Goal: Transaction & Acquisition: Purchase product/service

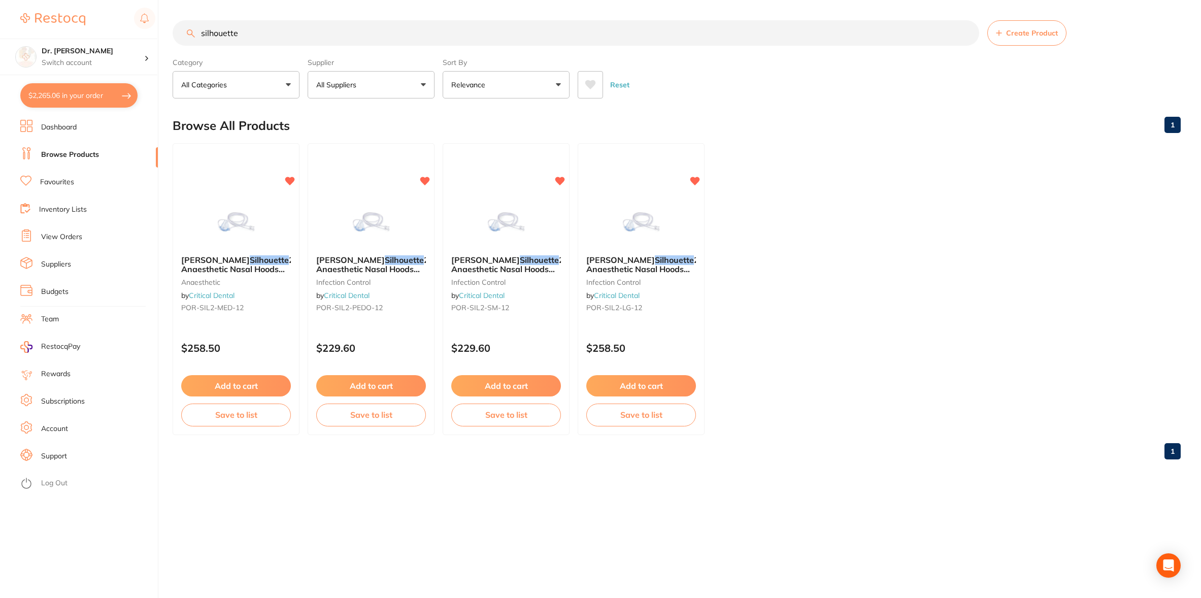
click at [56, 98] on button "$2,265.06 in your order" at bounding box center [78, 95] width 117 height 24
checkbox input "true"
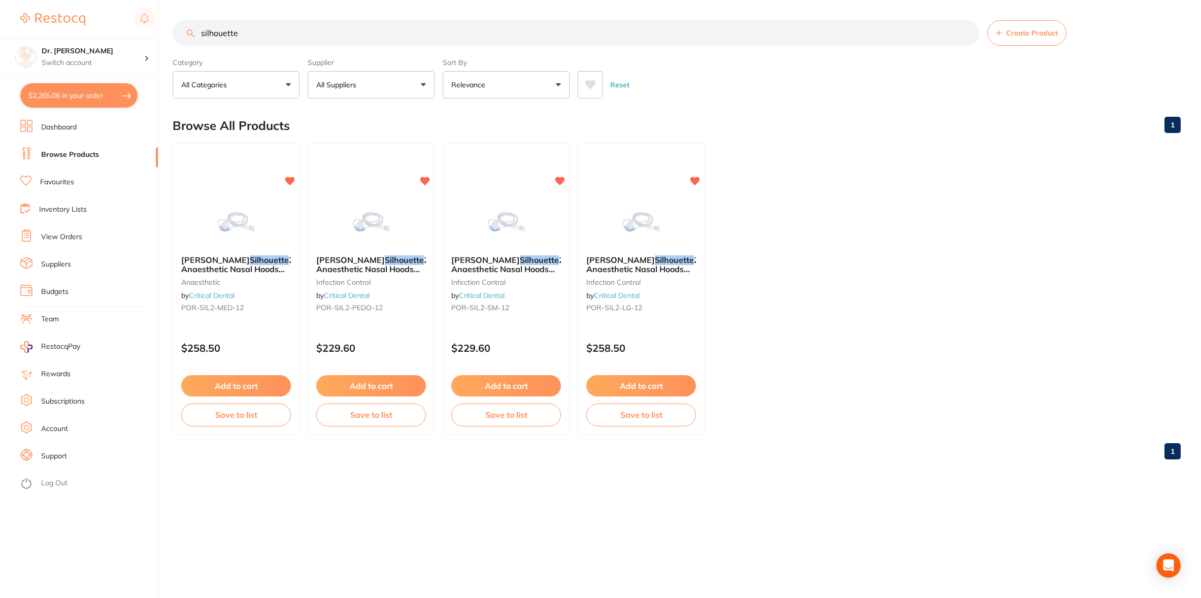
checkbox input "true"
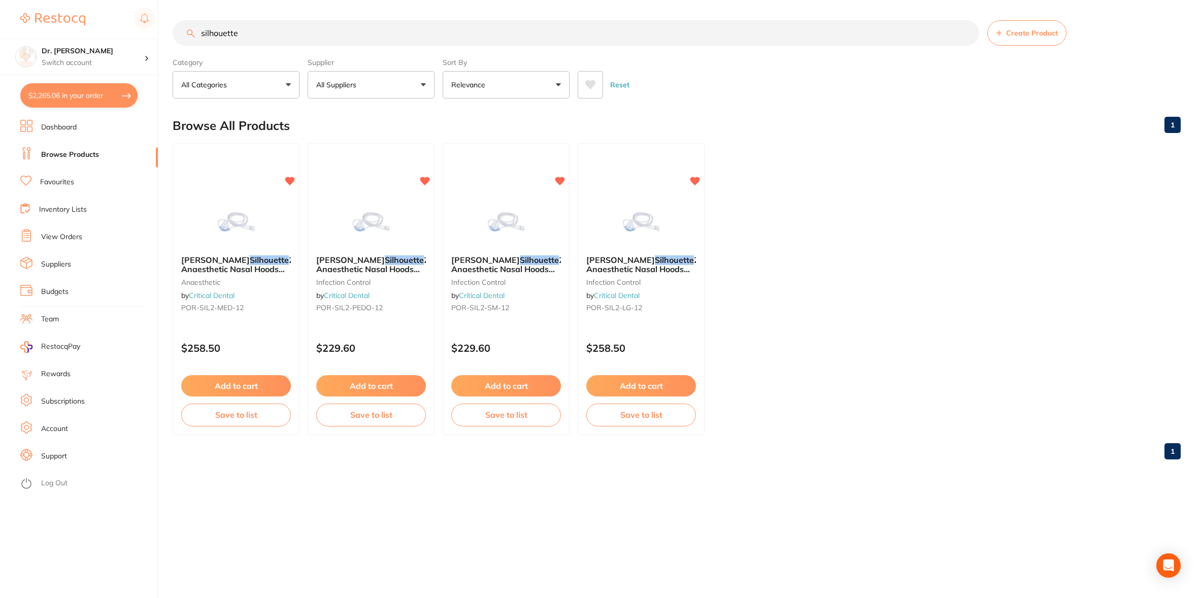
checkbox input "true"
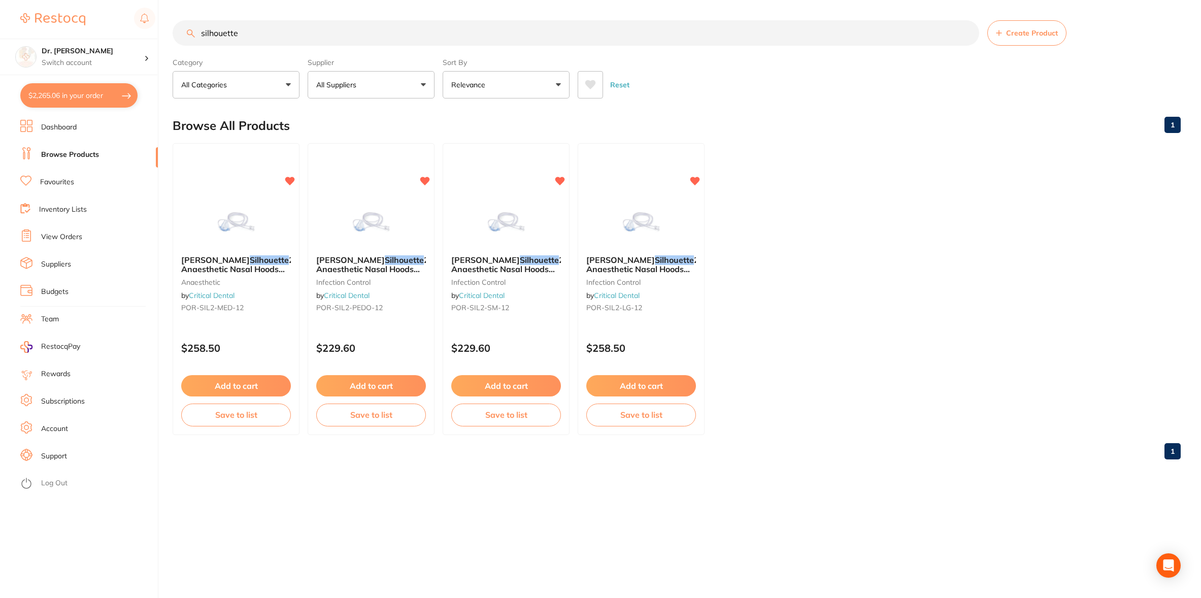
checkbox input "true"
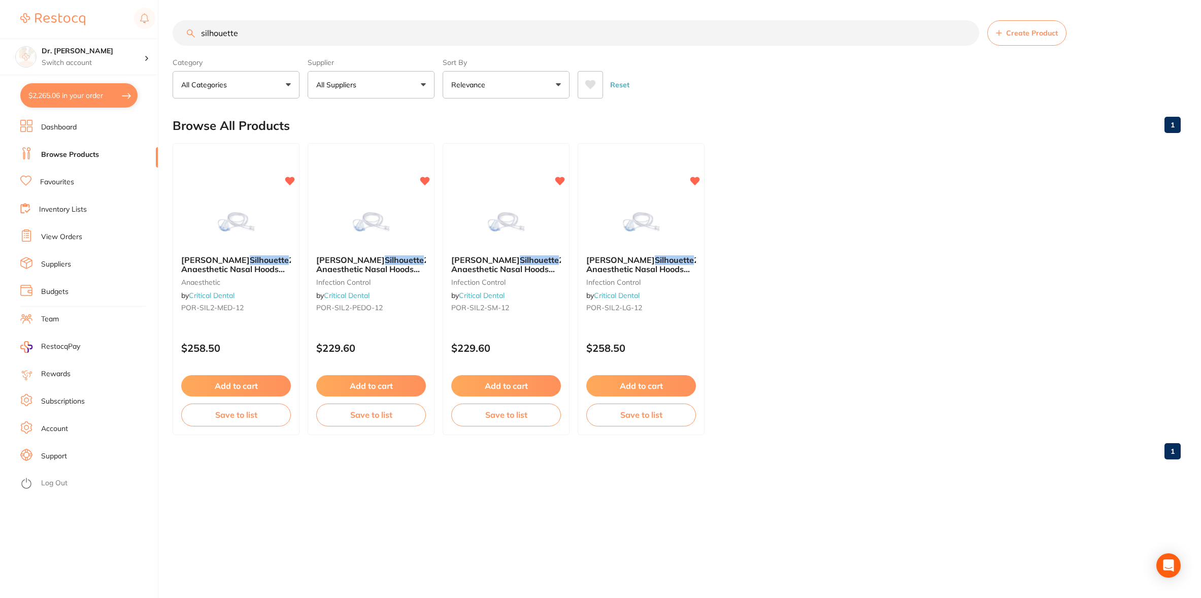
checkbox input "true"
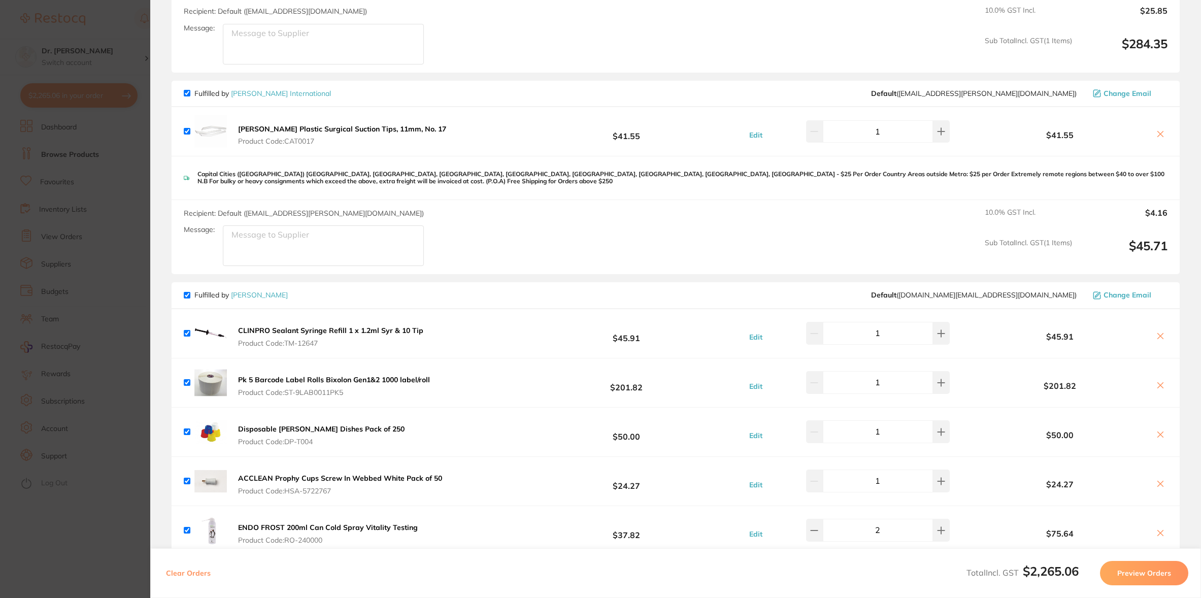
scroll to position [181, 0]
click at [1159, 130] on icon at bounding box center [1161, 133] width 6 height 6
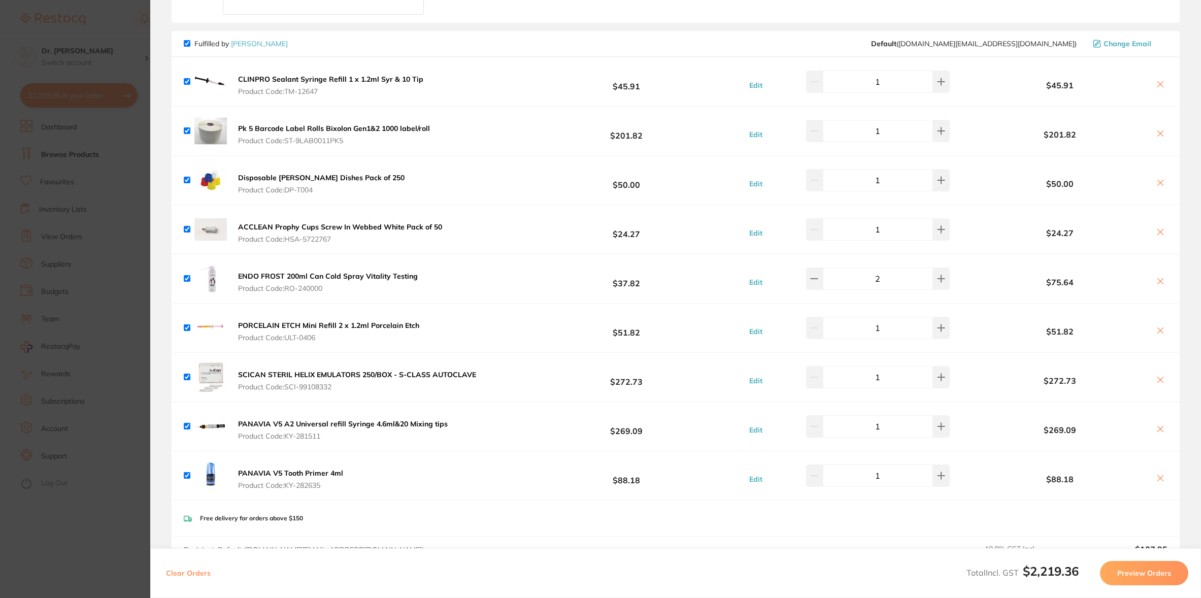
scroll to position [230, 0]
click at [1160, 129] on icon at bounding box center [1160, 133] width 8 height 8
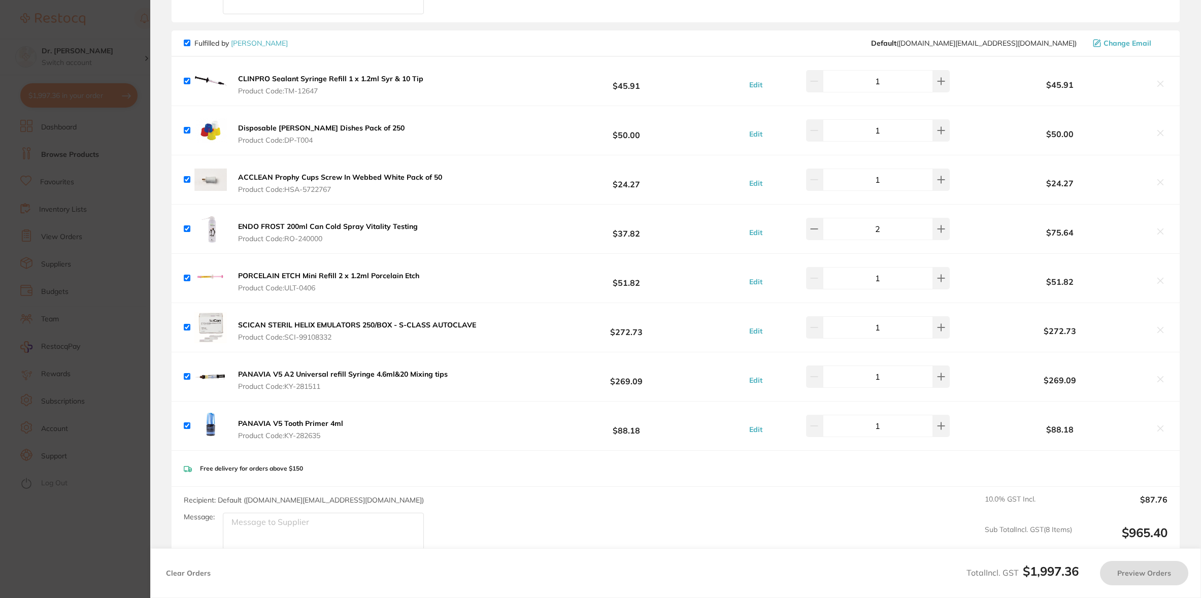
checkbox input "true"
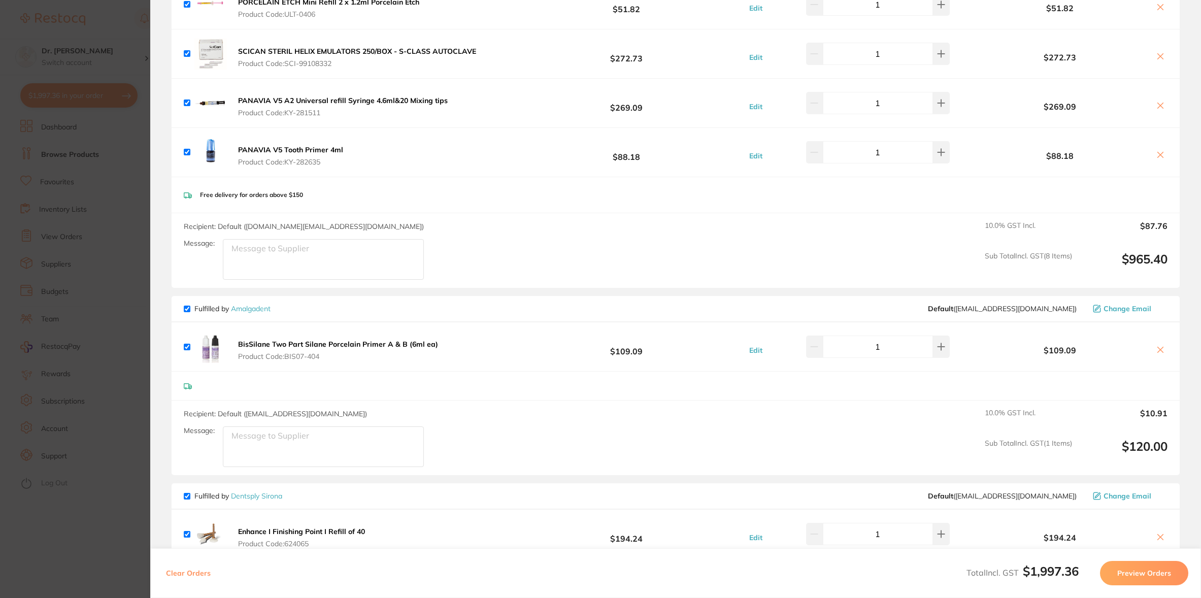
scroll to position [482, 0]
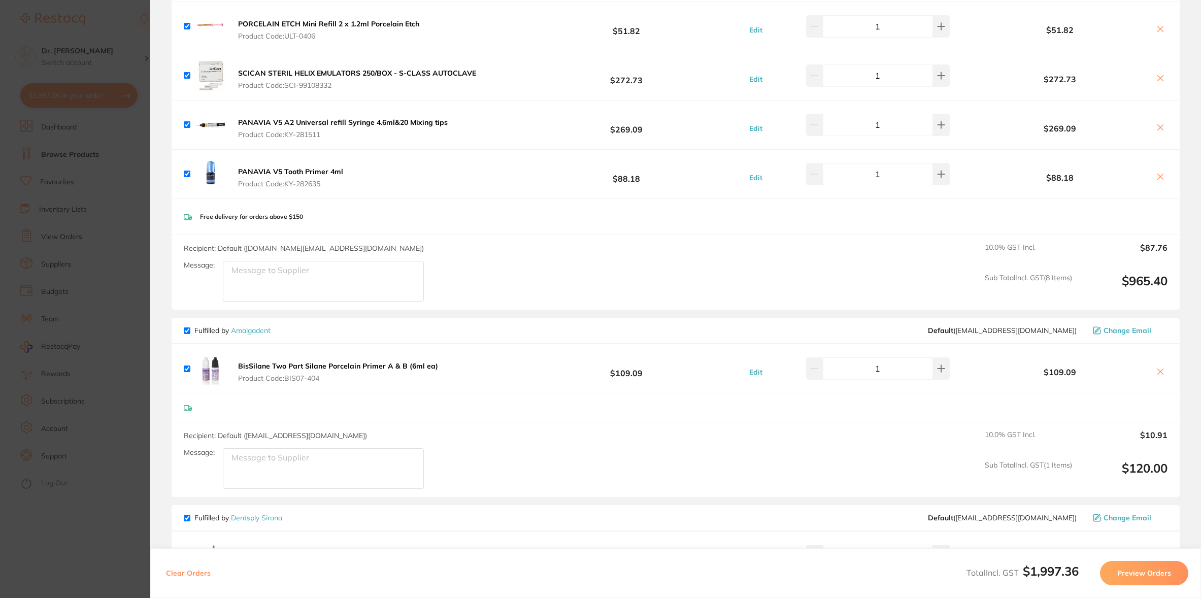
click at [122, 154] on section "Update RRP Set your pre negotiated price for this item. Item Agreed RRP (excl. …" at bounding box center [600, 299] width 1201 height 598
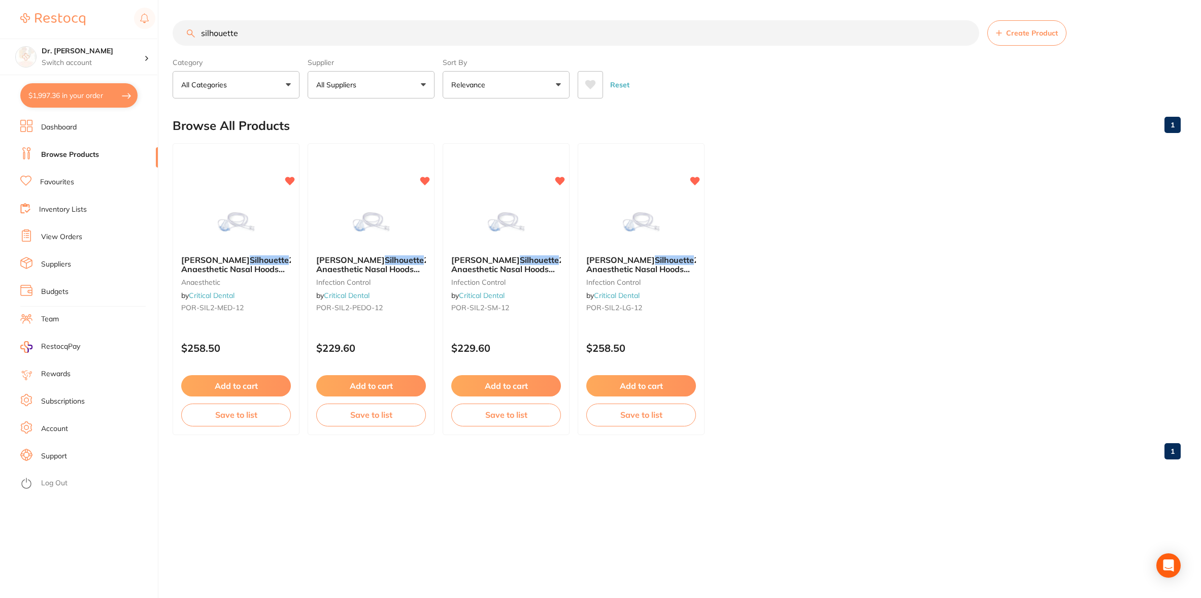
drag, startPoint x: 75, startPoint y: 157, endPoint x: 127, endPoint y: 146, distance: 53.3
click at [75, 157] on link "Browse Products" at bounding box center [70, 155] width 58 height 10
drag, startPoint x: 243, startPoint y: 33, endPoint x: 157, endPoint y: 32, distance: 85.8
click at [157, 32] on div "$1,997.36 Dr. [PERSON_NAME] Switch account Dr. [PERSON_NAME] $1,997.36 in your …" at bounding box center [600, 299] width 1201 height 598
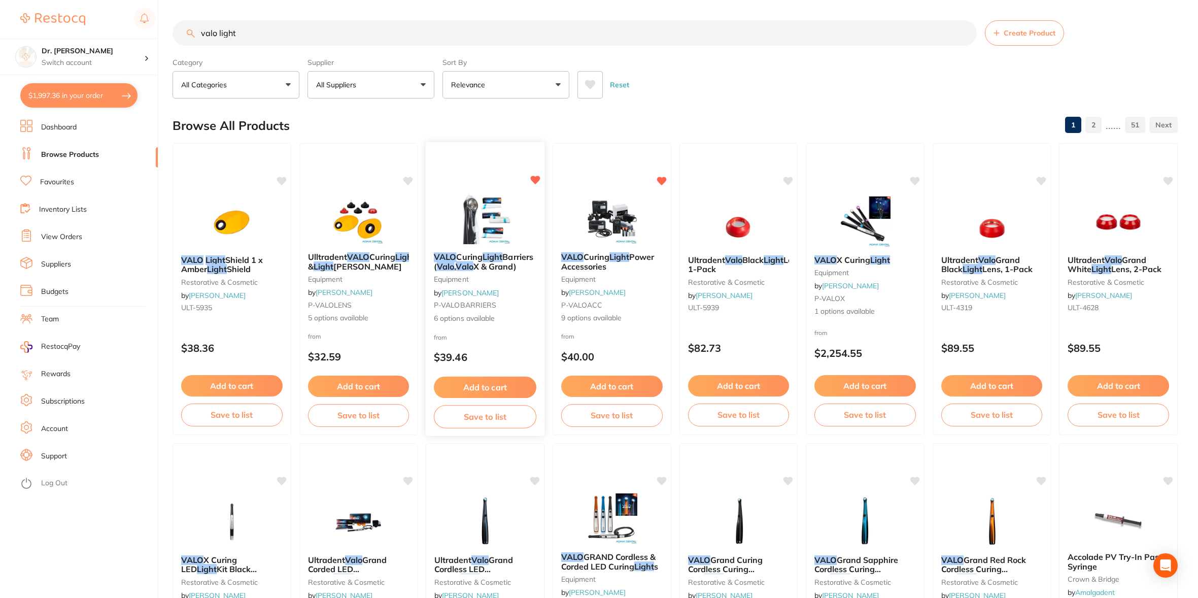
type input "valo light"
click at [479, 387] on button "Add to cart" at bounding box center [485, 388] width 103 height 22
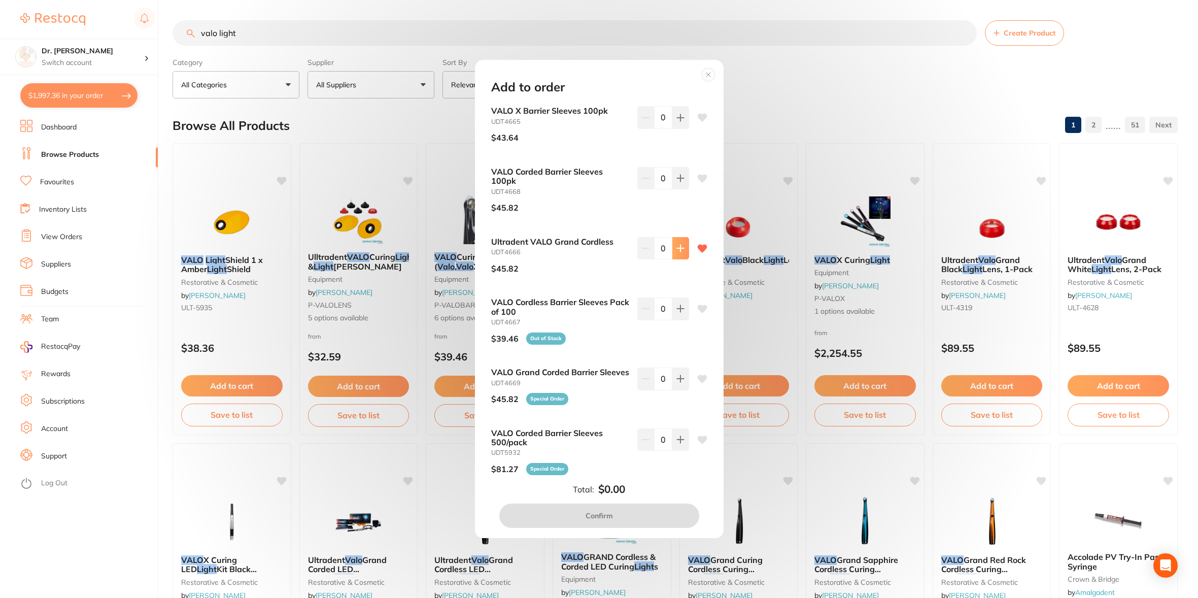
click at [681, 247] on icon at bounding box center [680, 248] width 8 height 8
type input "1"
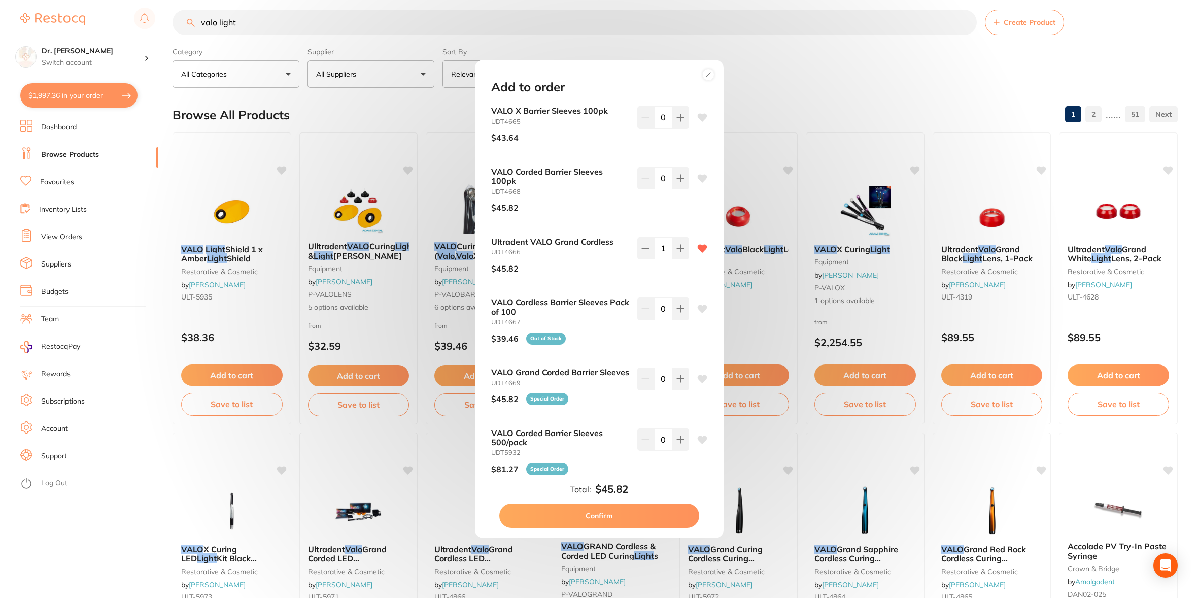
click at [595, 518] on button "Confirm" at bounding box center [599, 515] width 200 height 24
checkbox input "false"
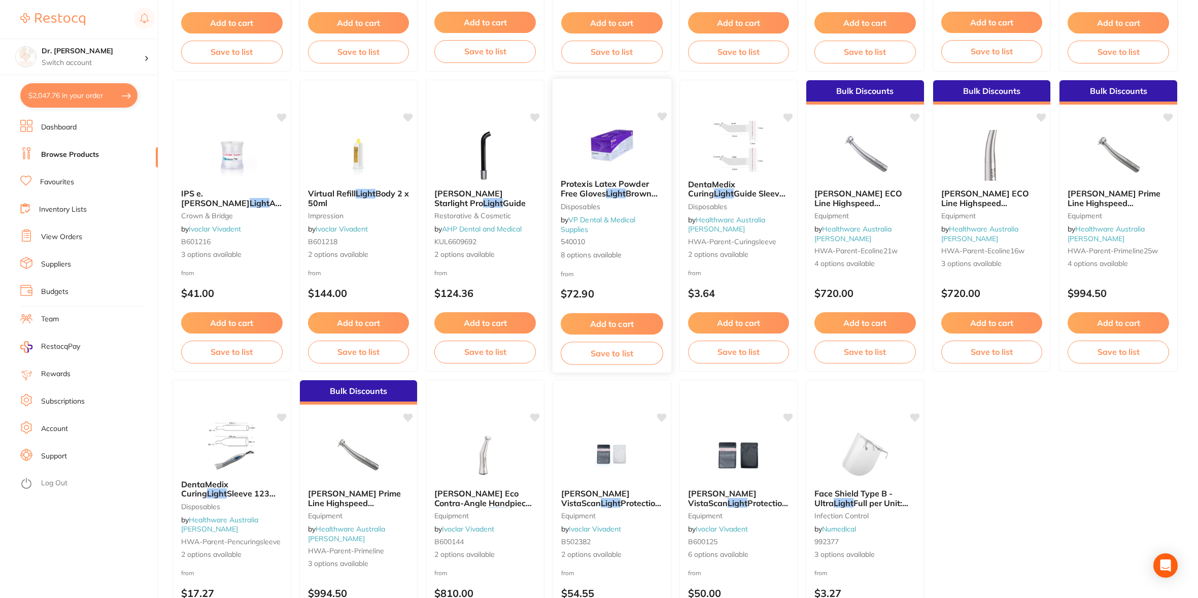
scroll to position [1689, 0]
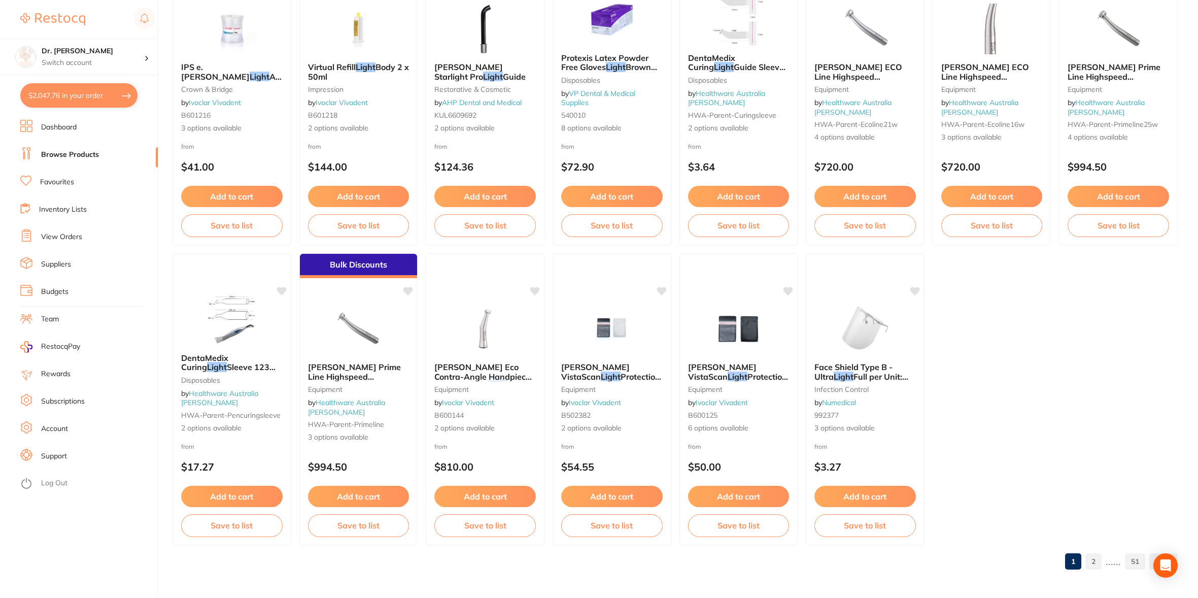
click at [62, 91] on button "$2,047.76 in your order" at bounding box center [78, 95] width 117 height 24
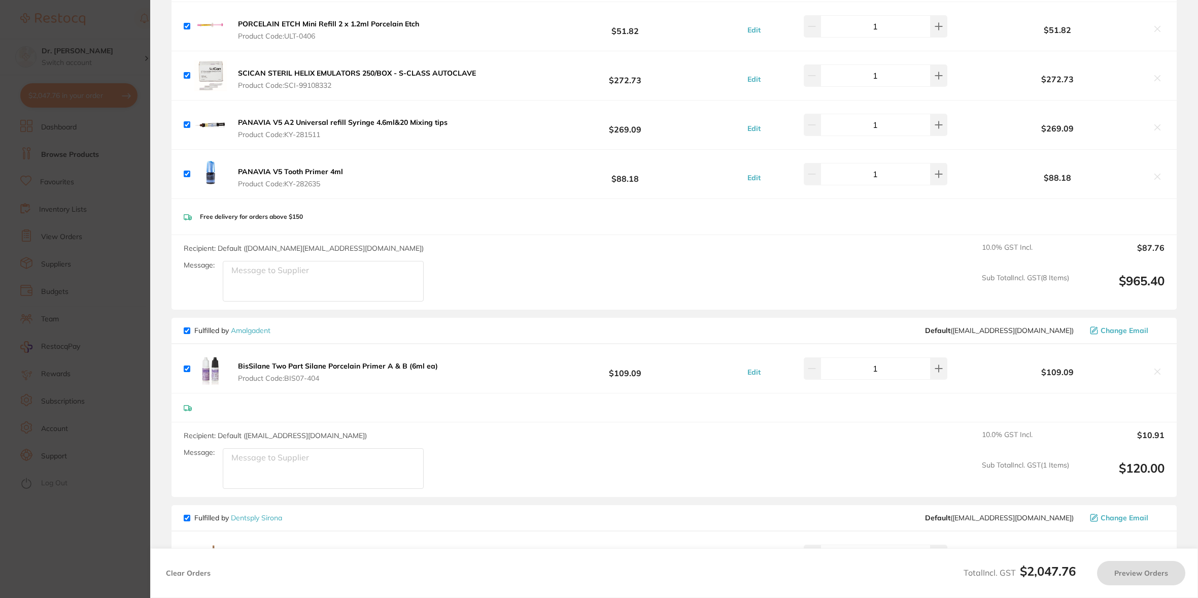
checkbox input "true"
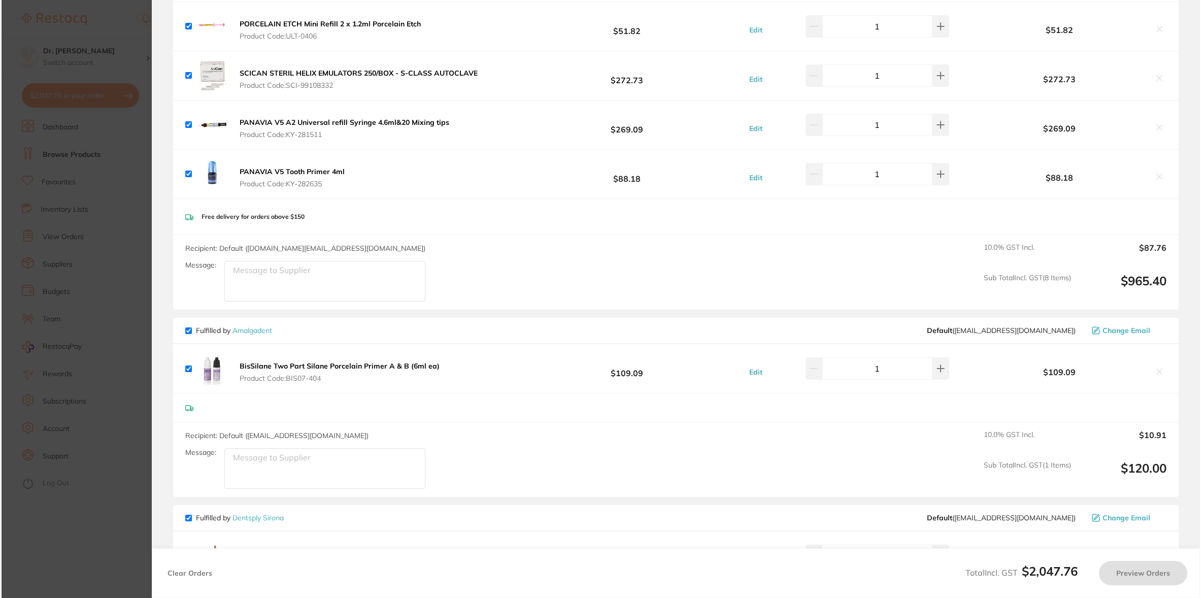
scroll to position [0, 0]
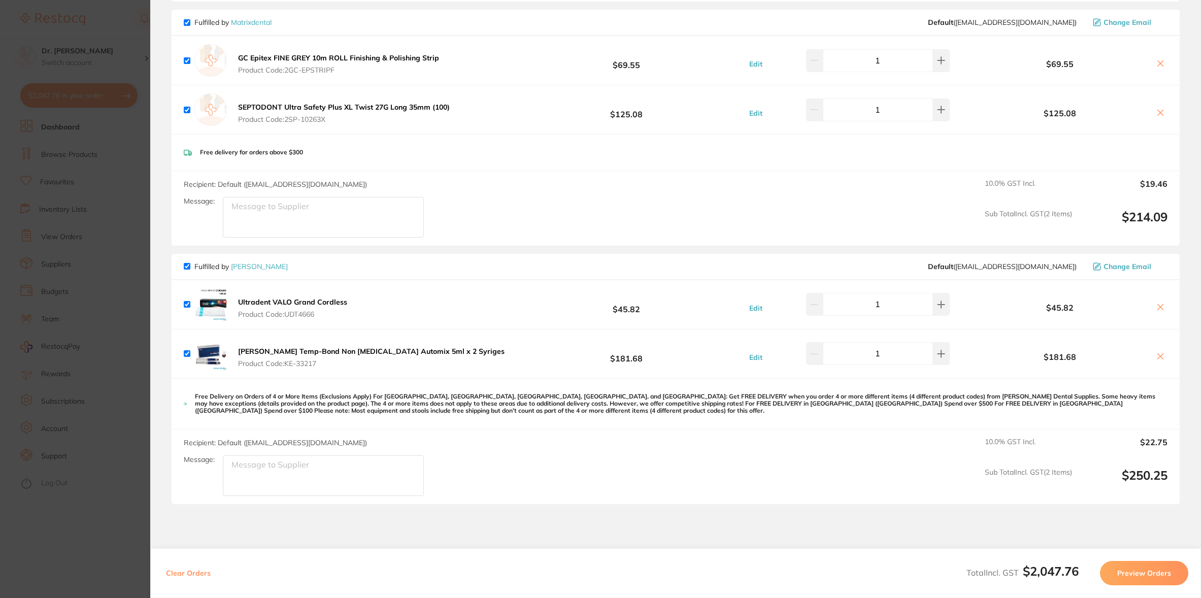
scroll to position [1180, 0]
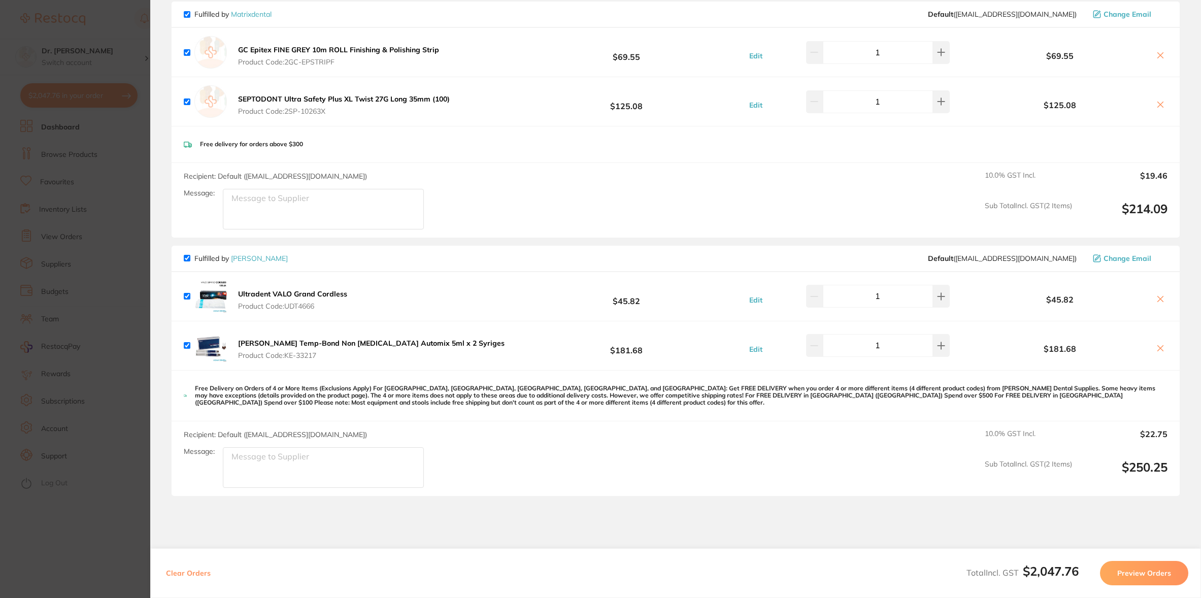
click at [89, 17] on section "Update RRP Set your pre negotiated price for this item. Item Agreed RRP (excl. …" at bounding box center [600, 299] width 1201 height 598
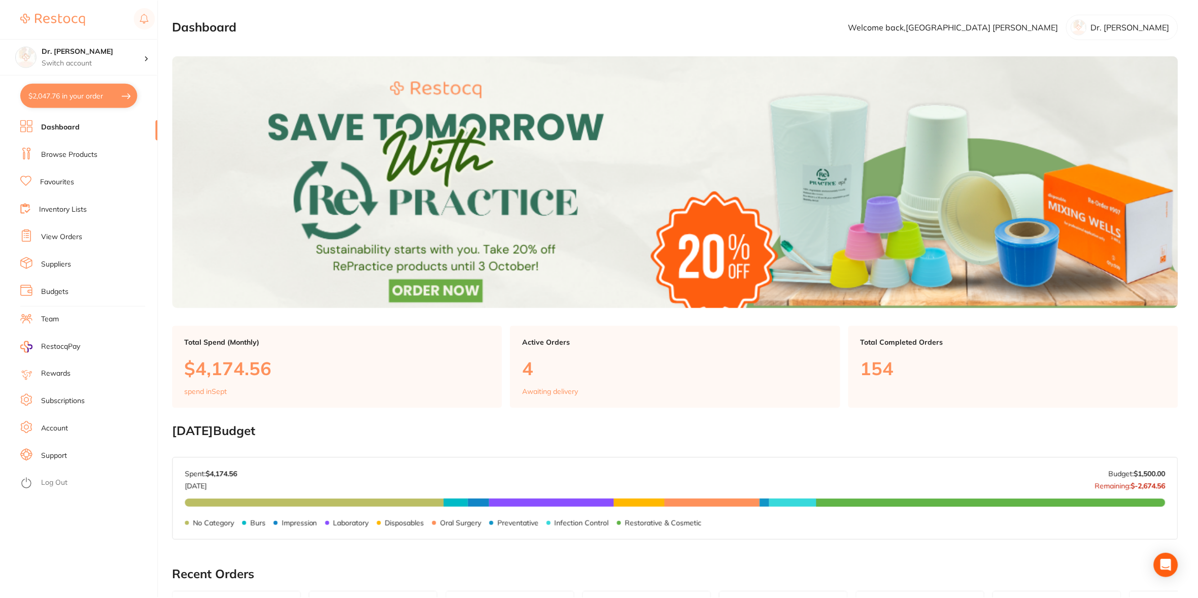
scroll to position [407, 0]
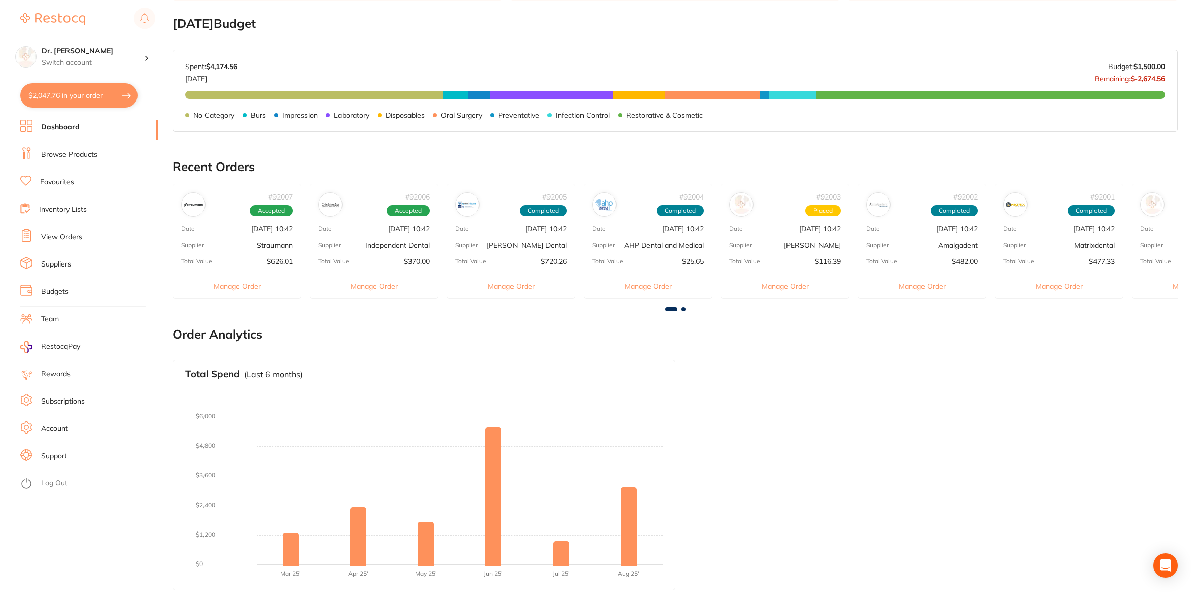
click at [294, 38] on section "[DATE] Budget Budget has not been set for [DATE] . Please set a budget value fo…" at bounding box center [675, 80] width 1005 height 127
